Goal: Transaction & Acquisition: Purchase product/service

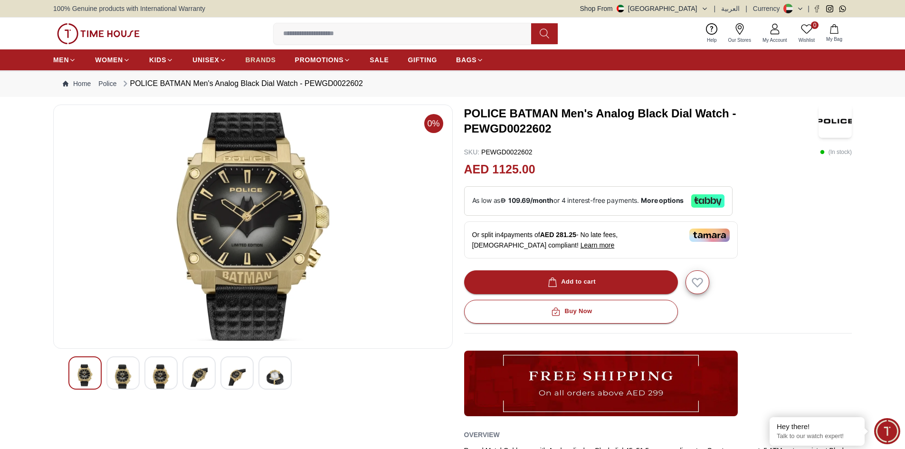
click at [263, 57] on span "BRANDS" at bounding box center [261, 60] width 30 height 10
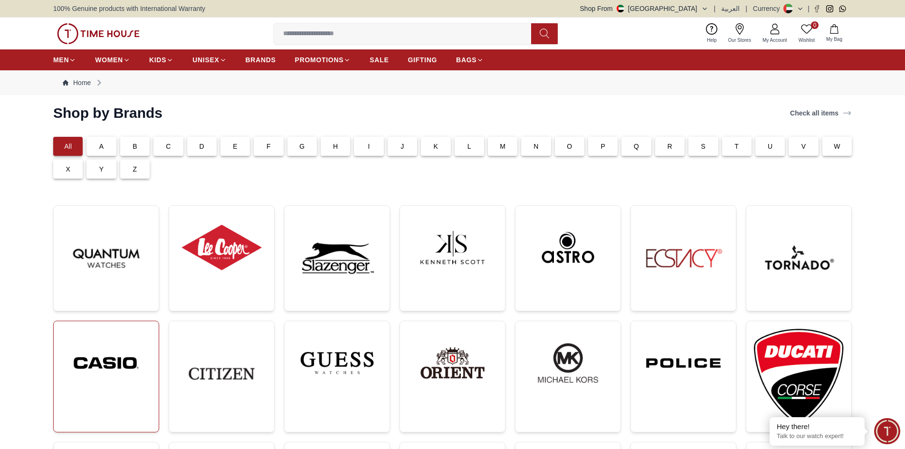
click at [70, 350] on img at bounding box center [106, 363] width 90 height 68
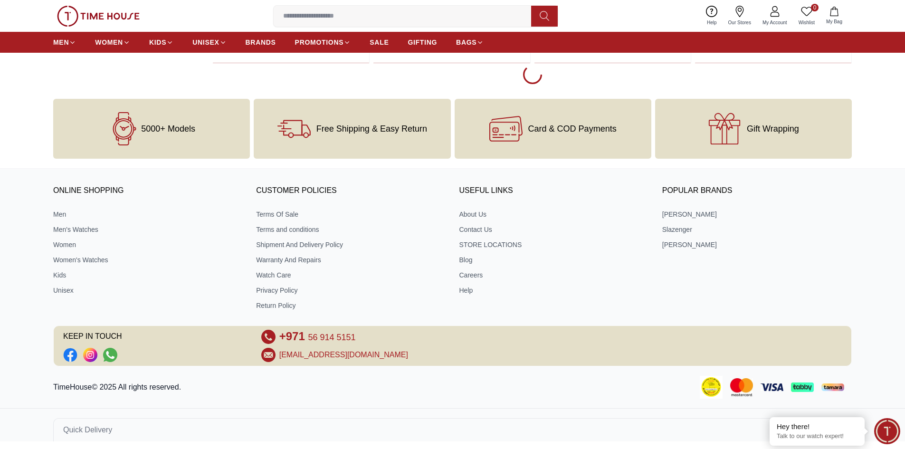
scroll to position [1921, 0]
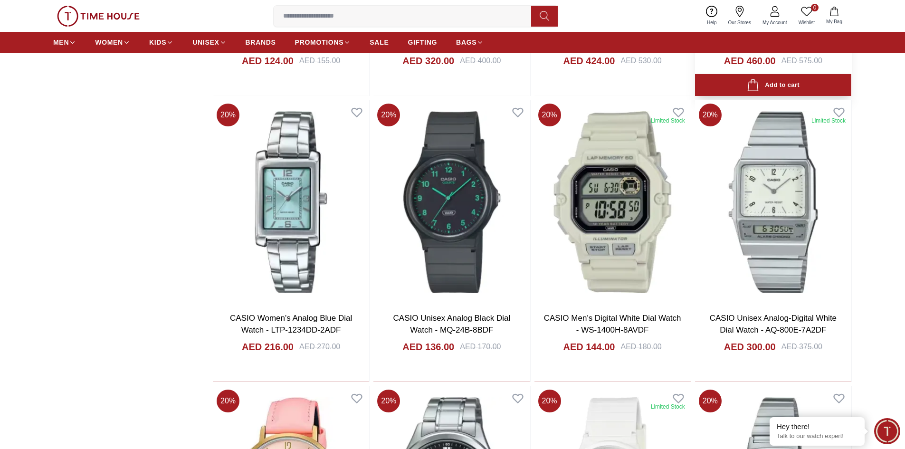
scroll to position [1921, 0]
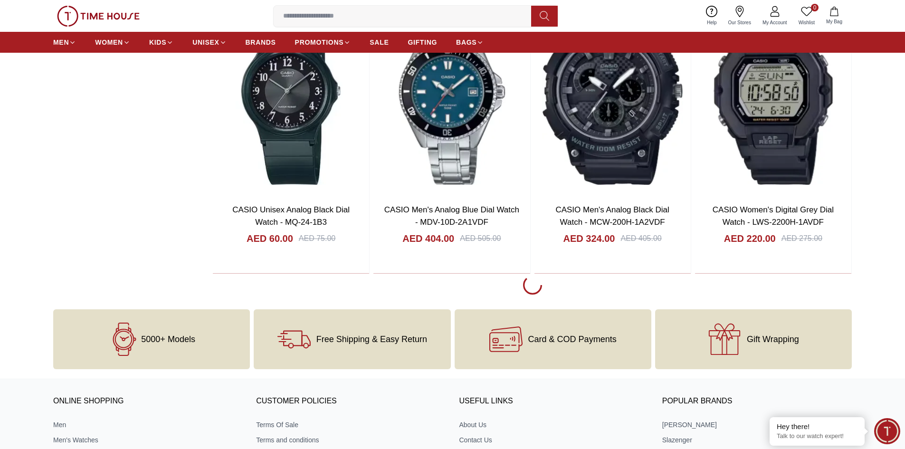
scroll to position [7432, 0]
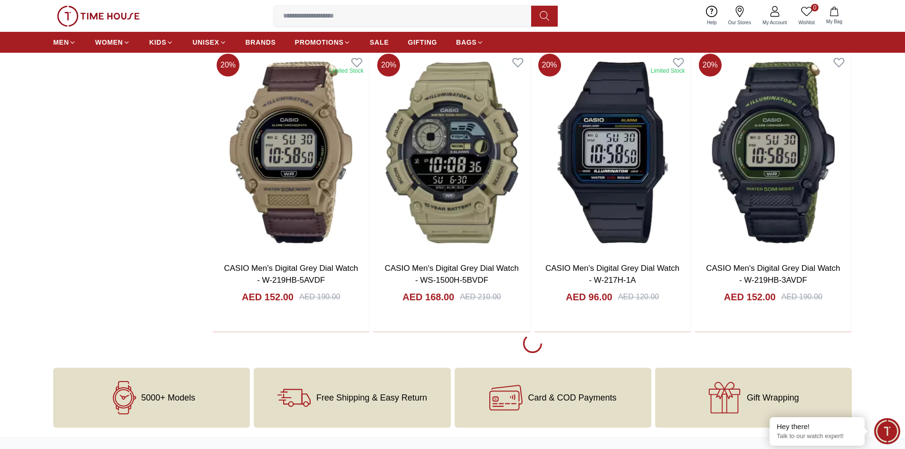
scroll to position [10235, 0]
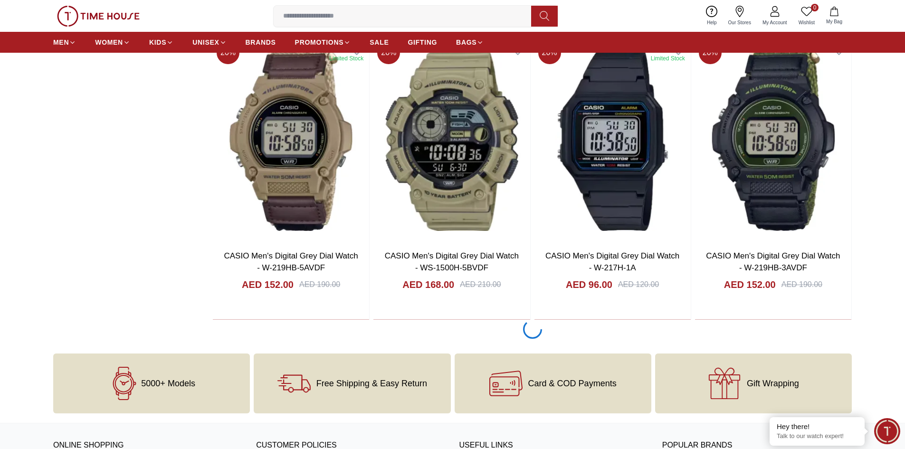
scroll to position [10472, 0]
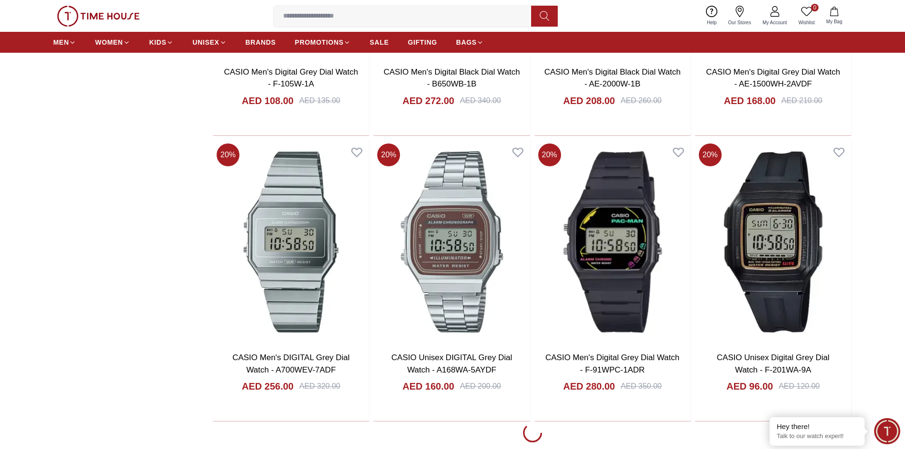
scroll to position [13038, 0]
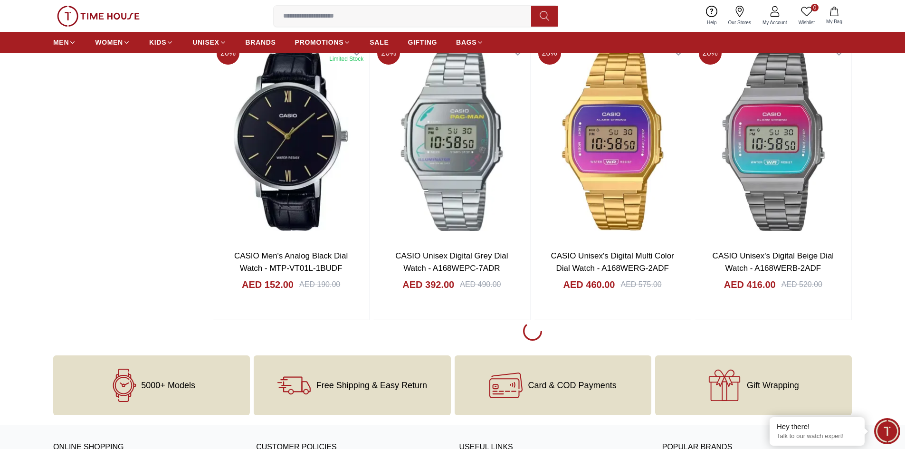
scroll to position [14511, 0]
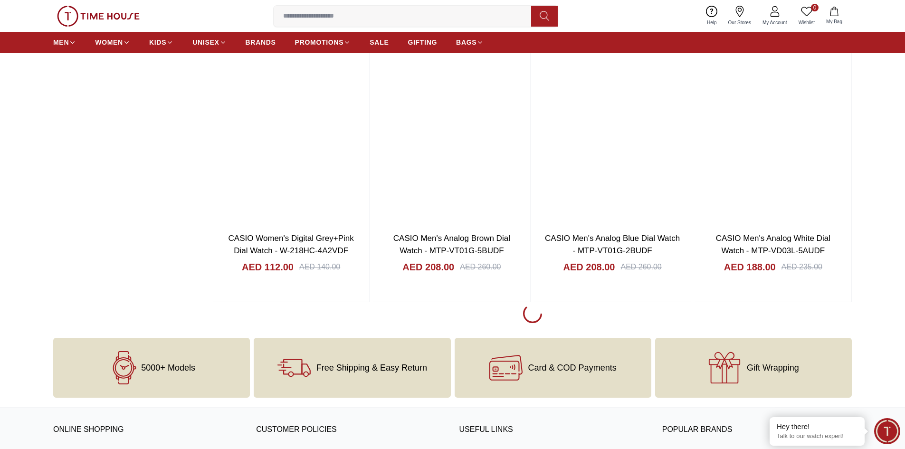
scroll to position [16174, 0]
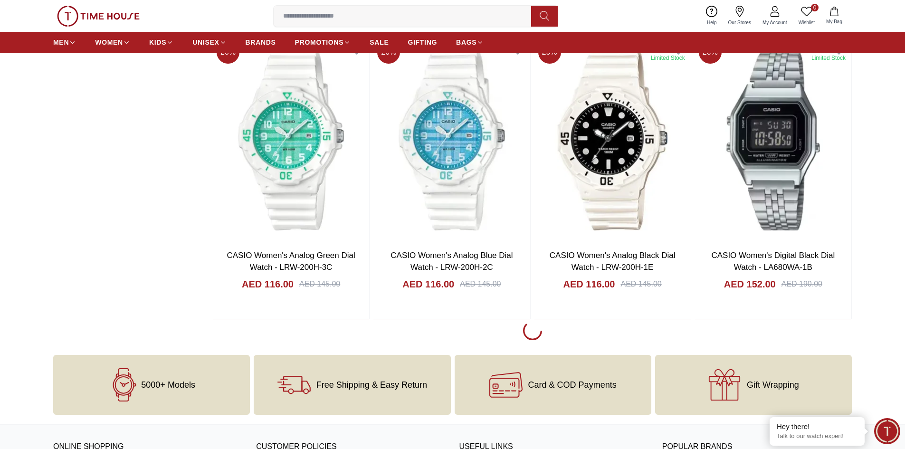
scroll to position [17396, 0]
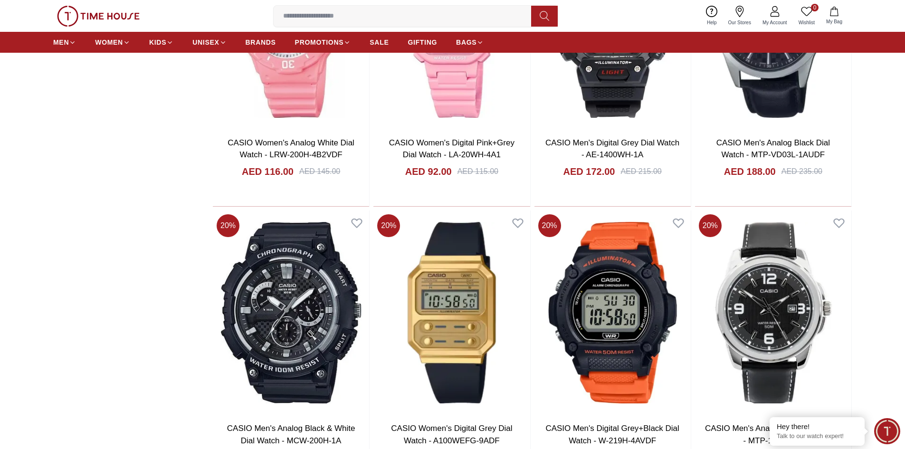
scroll to position [18679, 0]
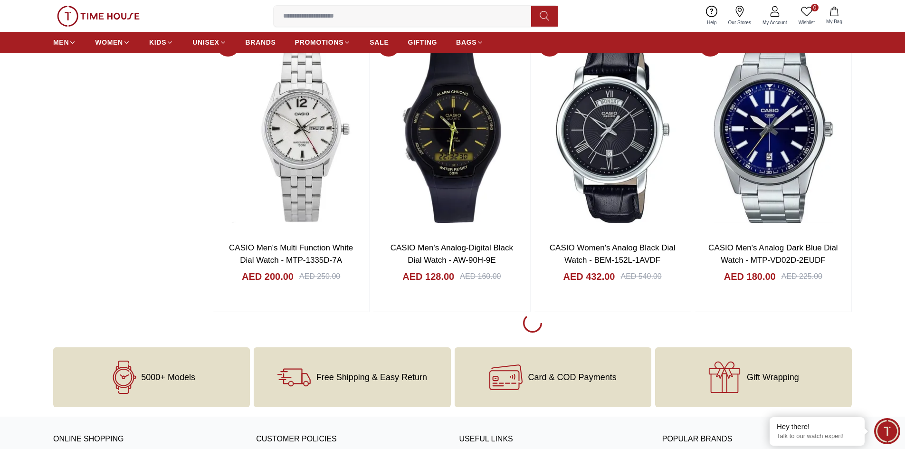
scroll to position [20247, 0]
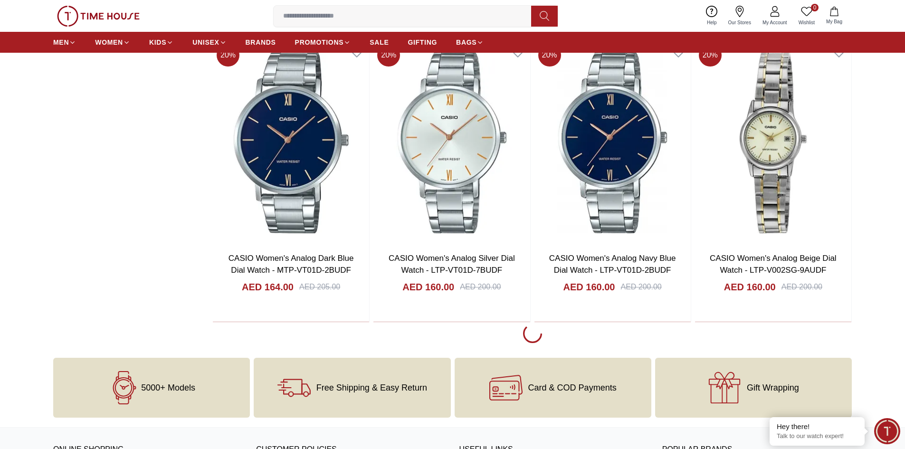
scroll to position [21918, 0]
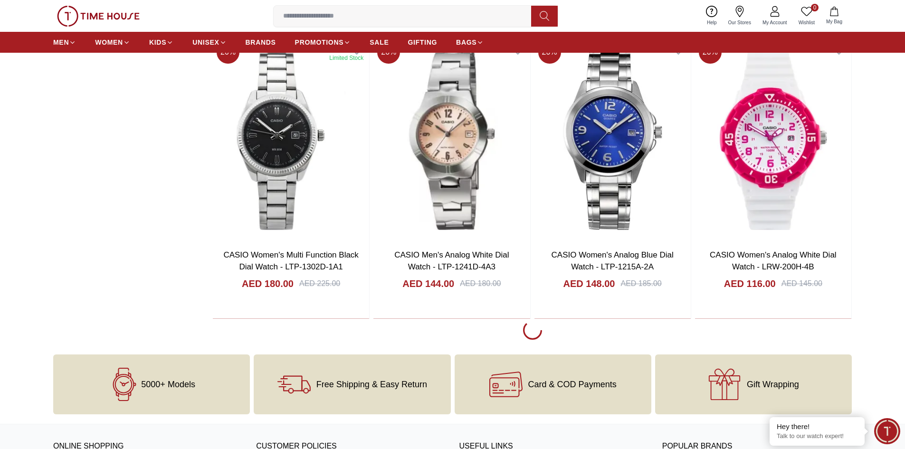
scroll to position [23106, 0]
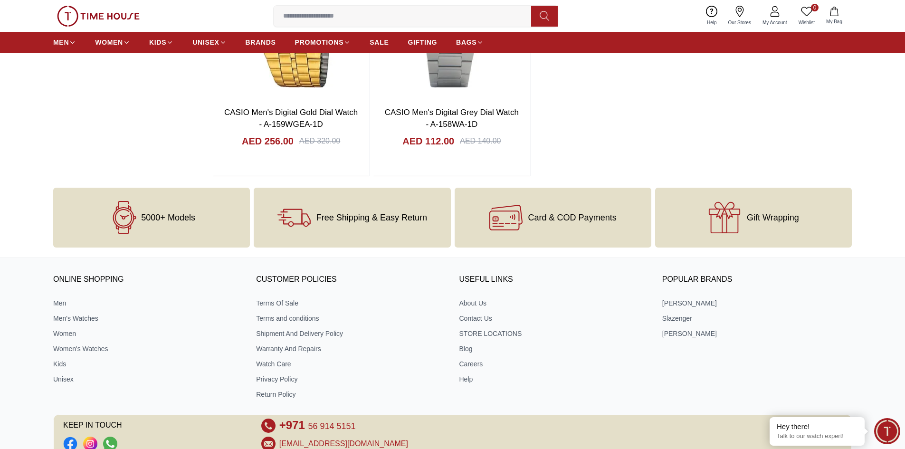
scroll to position [24376, 0]
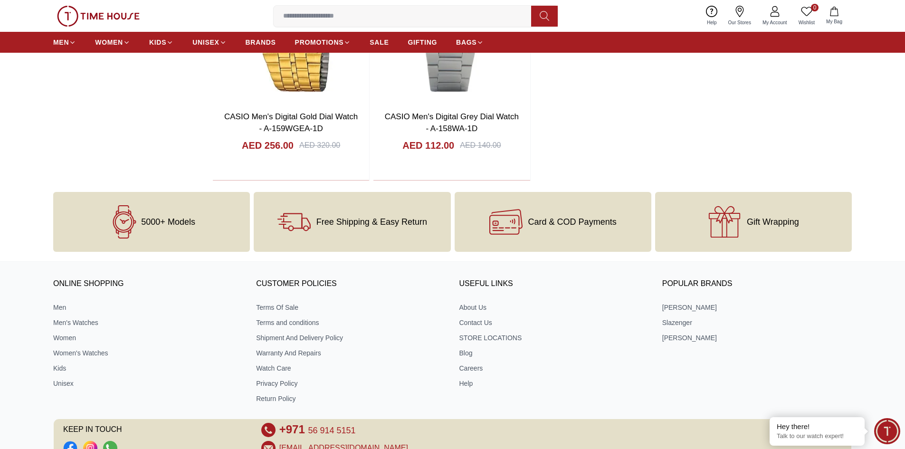
click at [344, 19] on input at bounding box center [406, 16] width 265 height 19
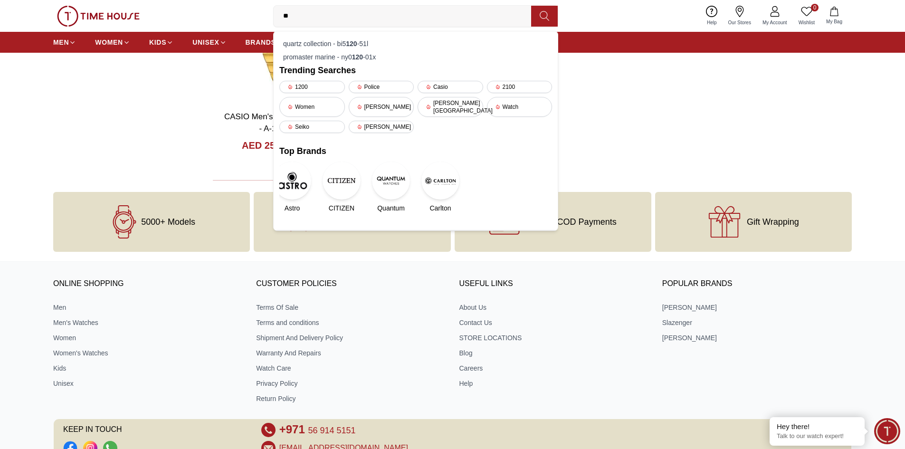
type input "*"
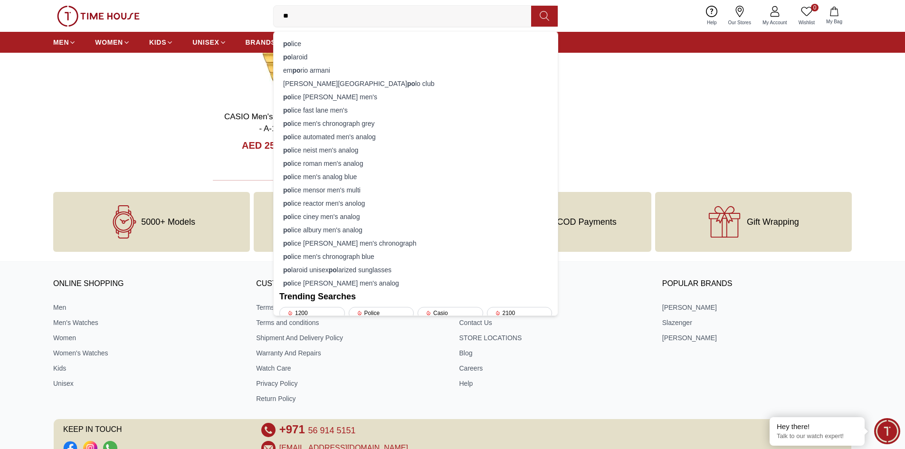
type input "*"
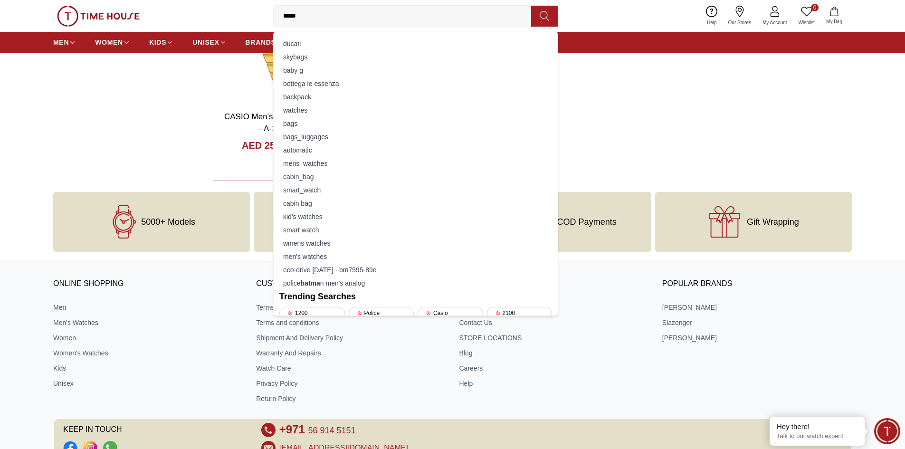
type input "******"
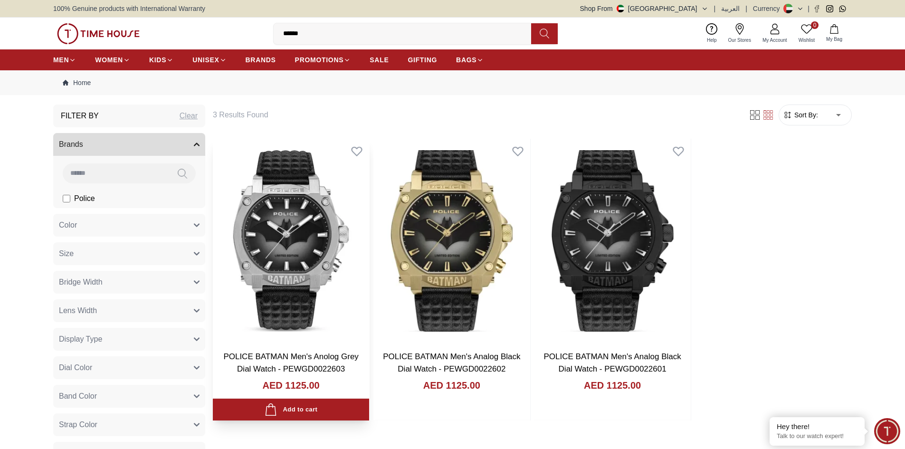
click at [328, 218] on img at bounding box center [291, 241] width 156 height 204
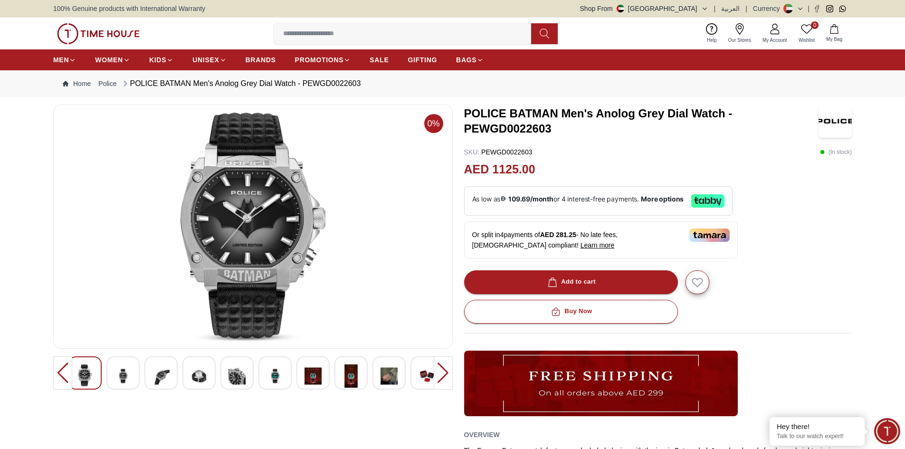
click at [126, 372] on img at bounding box center [122, 375] width 17 height 23
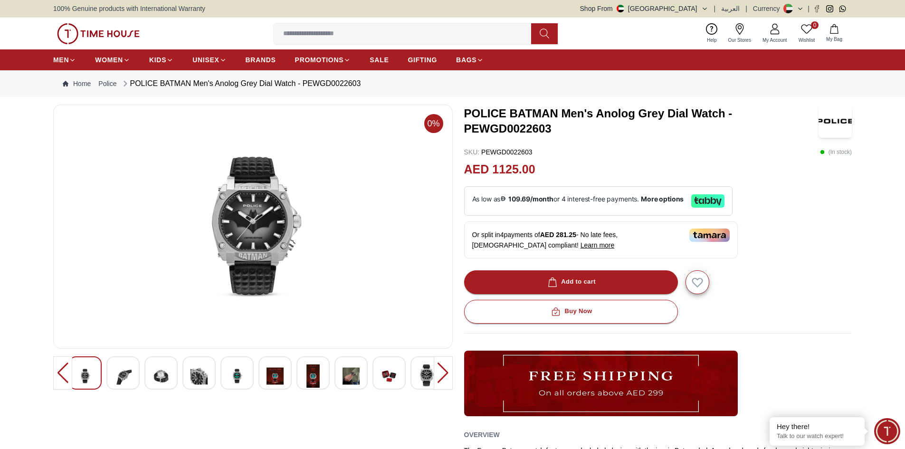
click at [244, 370] on img at bounding box center [237, 375] width 17 height 23
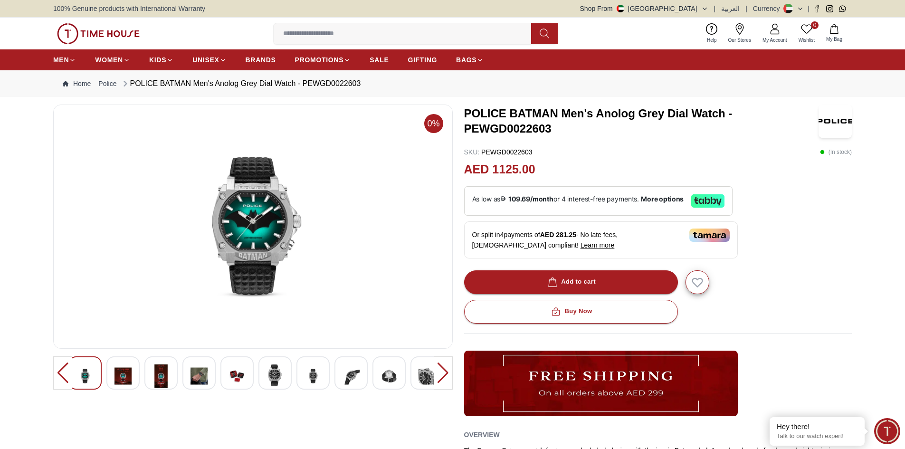
click at [187, 371] on div at bounding box center [198, 372] width 33 height 33
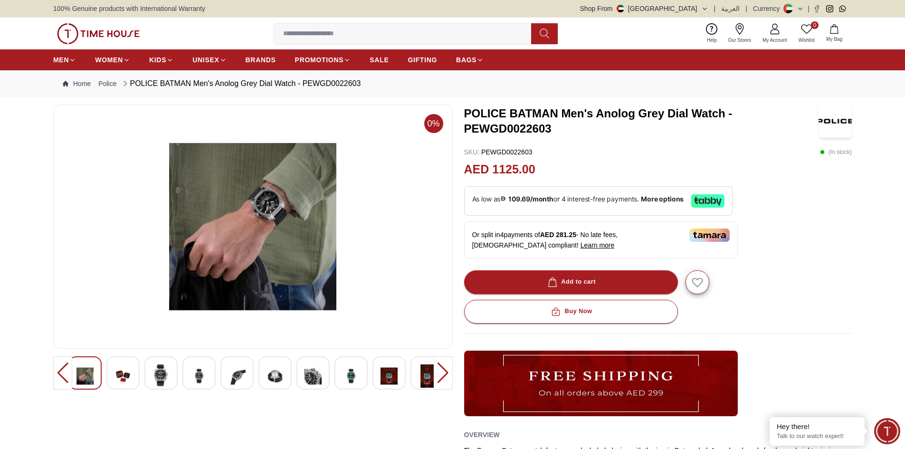
click at [175, 371] on div at bounding box center [160, 372] width 33 height 33
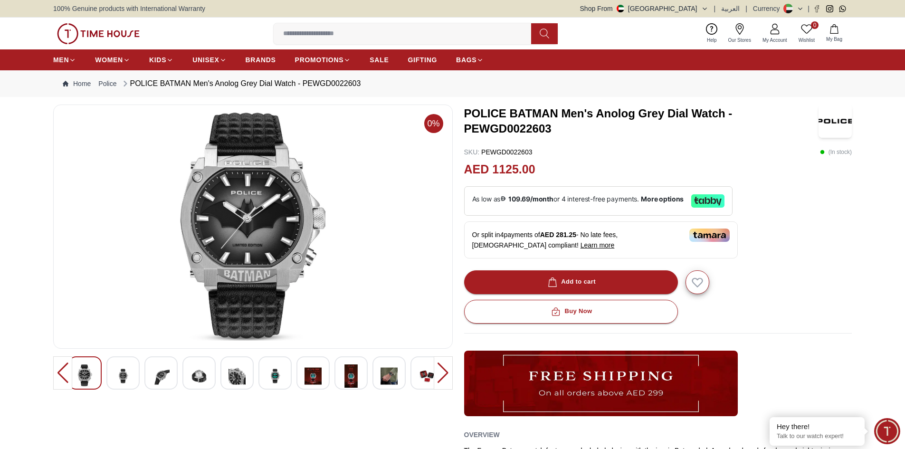
click at [310, 371] on img at bounding box center [313, 375] width 17 height 23
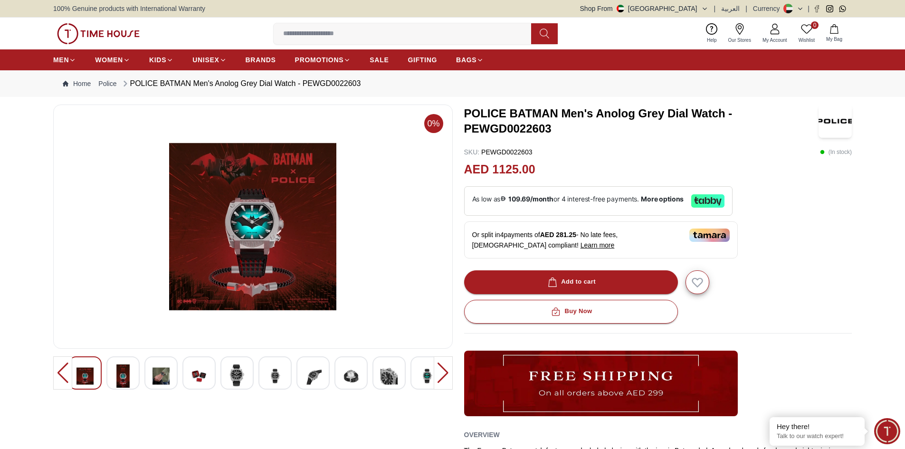
click at [348, 371] on img at bounding box center [351, 375] width 17 height 23
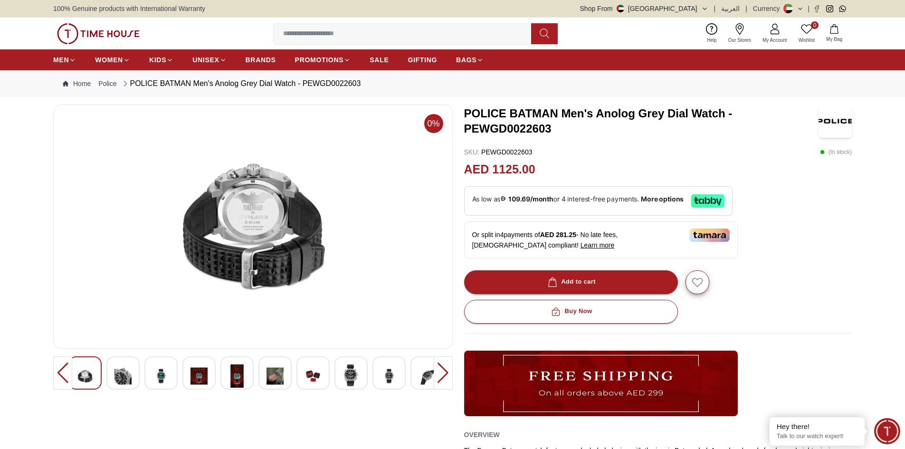
click at [398, 377] on div at bounding box center [388, 372] width 33 height 33
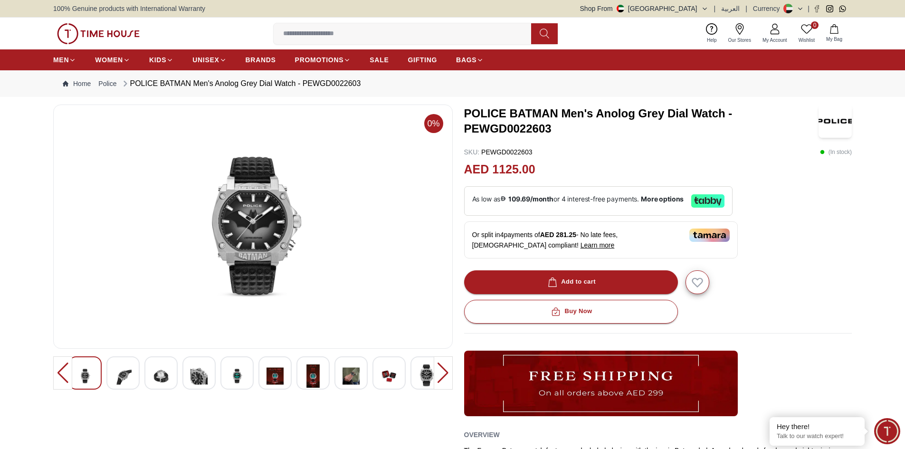
click at [398, 377] on div at bounding box center [388, 372] width 33 height 33
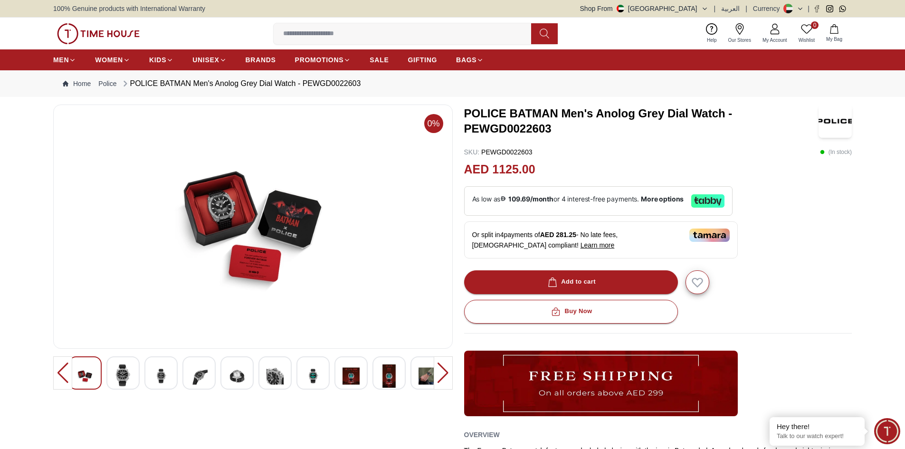
click at [399, 377] on div at bounding box center [388, 372] width 33 height 33
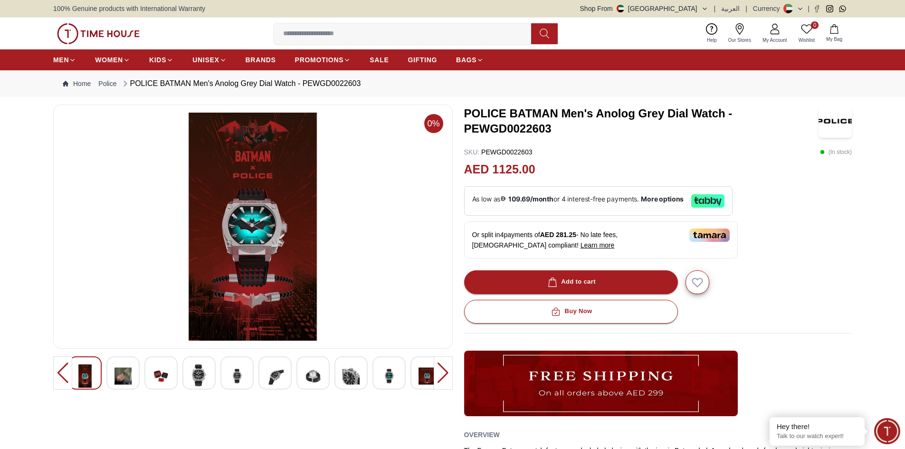
click at [399, 377] on div at bounding box center [388, 372] width 33 height 33
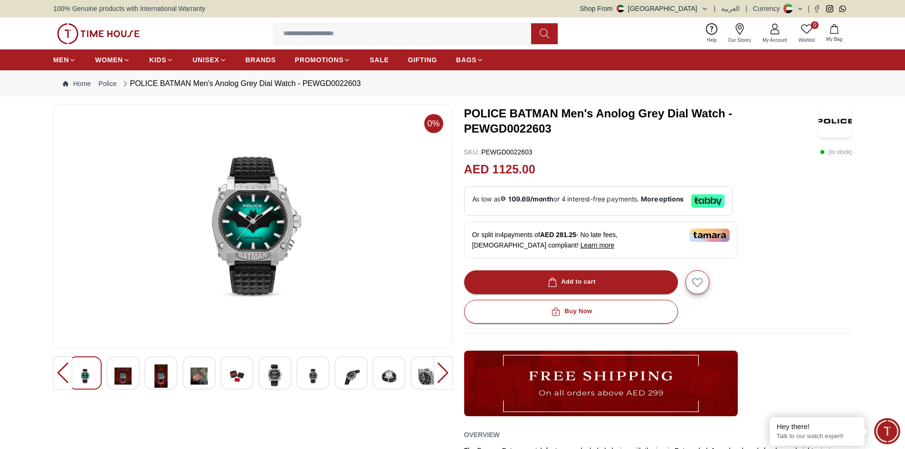
click at [399, 377] on div at bounding box center [388, 372] width 33 height 33
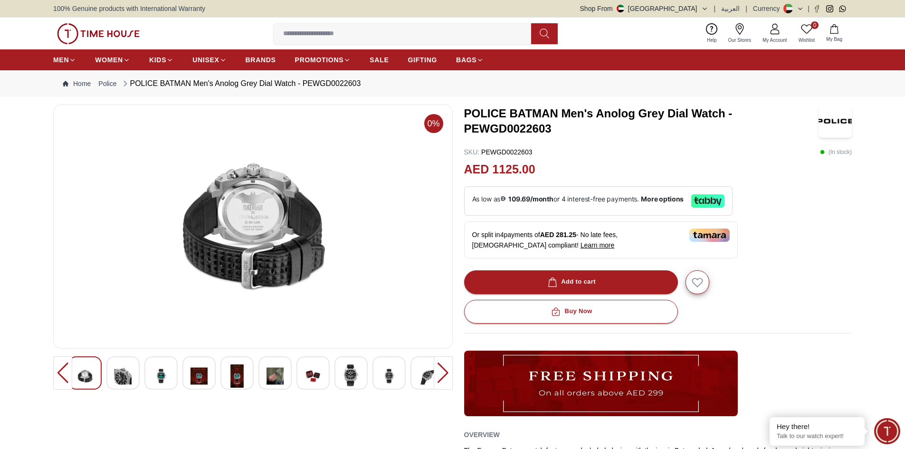
click at [399, 377] on div at bounding box center [388, 372] width 33 height 33
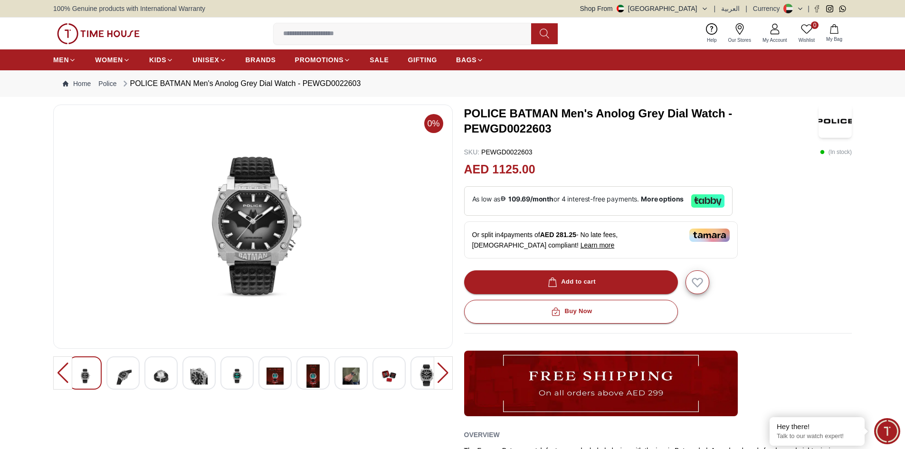
click at [399, 377] on div at bounding box center [388, 372] width 33 height 33
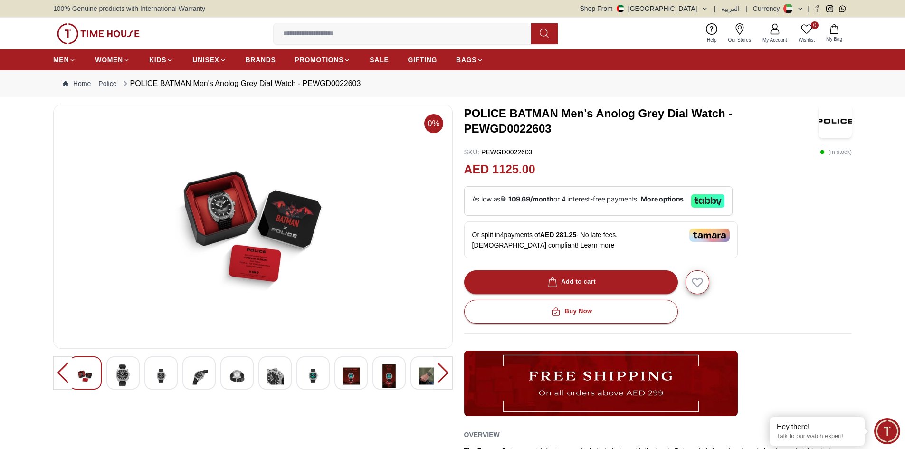
click at [399, 377] on div at bounding box center [388, 372] width 33 height 33
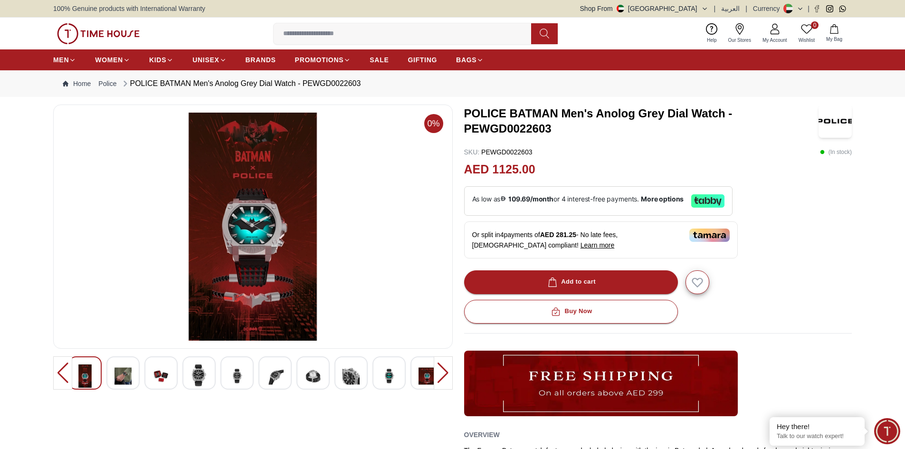
click at [399, 377] on div at bounding box center [388, 372] width 33 height 33
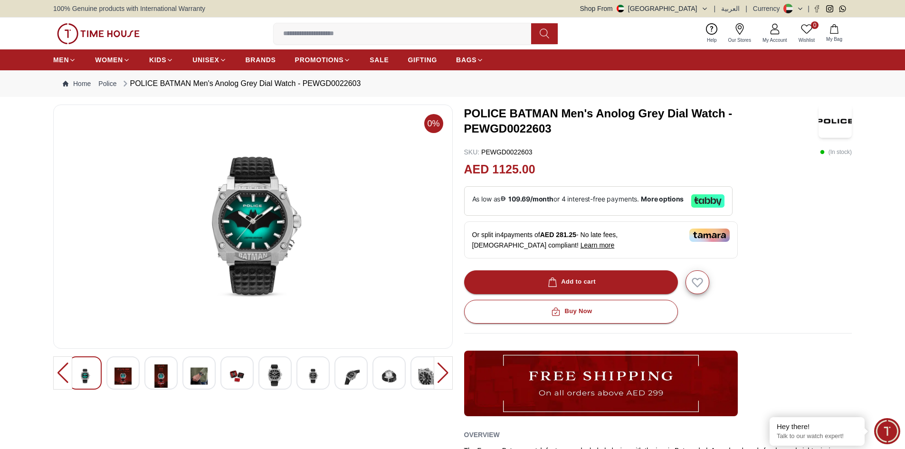
click at [399, 377] on div at bounding box center [388, 372] width 33 height 33
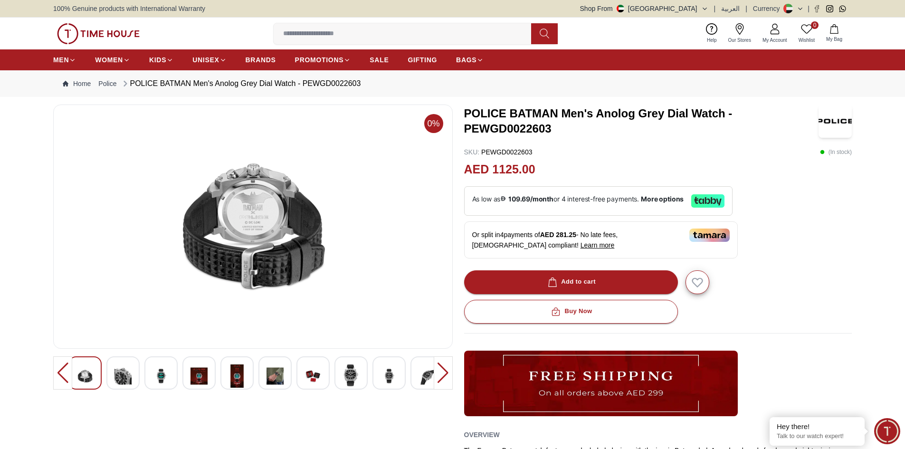
click at [399, 377] on div at bounding box center [388, 372] width 33 height 33
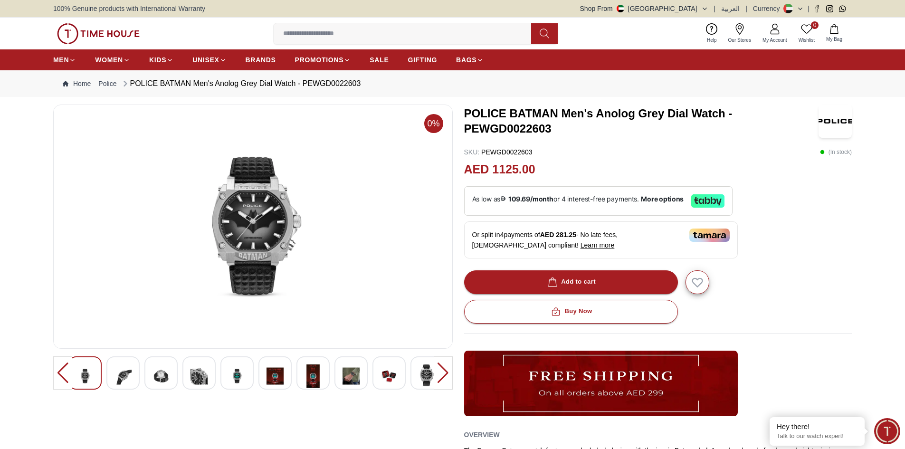
click at [399, 377] on div at bounding box center [388, 372] width 33 height 33
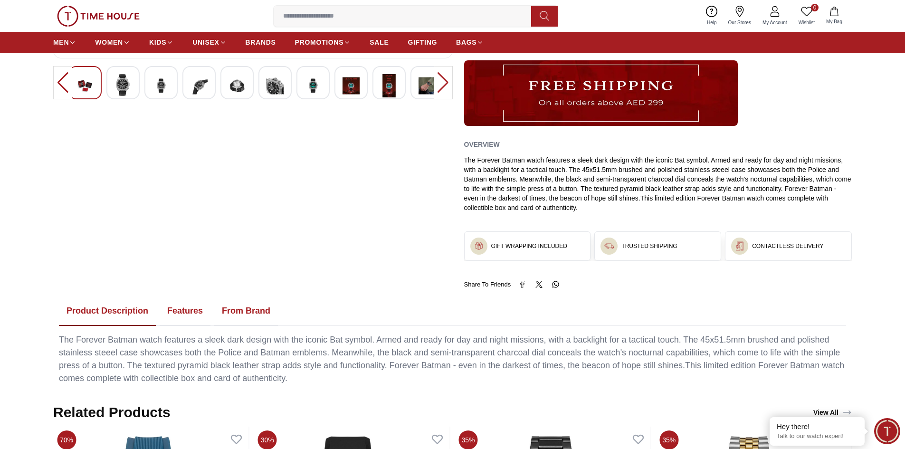
scroll to position [285, 0]
